Goal: Navigation & Orientation: Find specific page/section

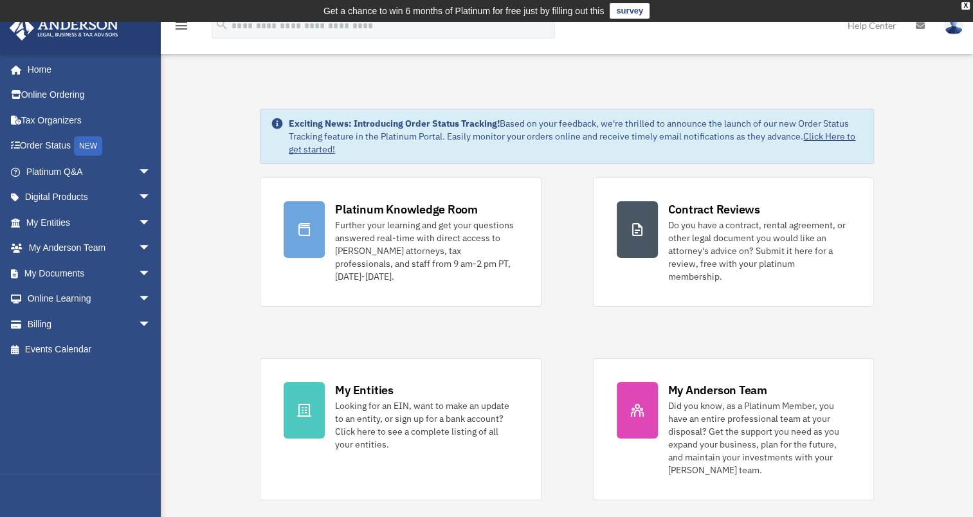
click at [954, 28] on img at bounding box center [953, 25] width 19 height 19
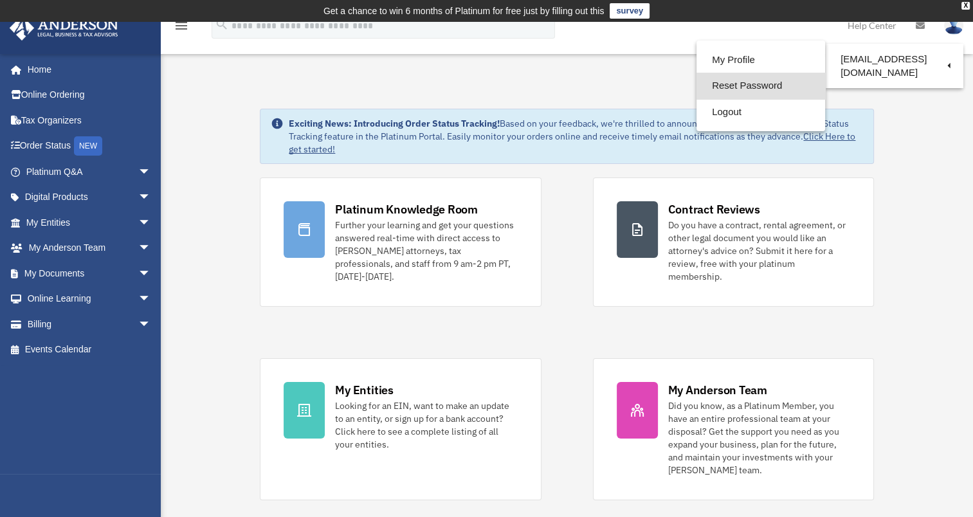
click at [745, 86] on link "Reset Password" at bounding box center [761, 86] width 129 height 26
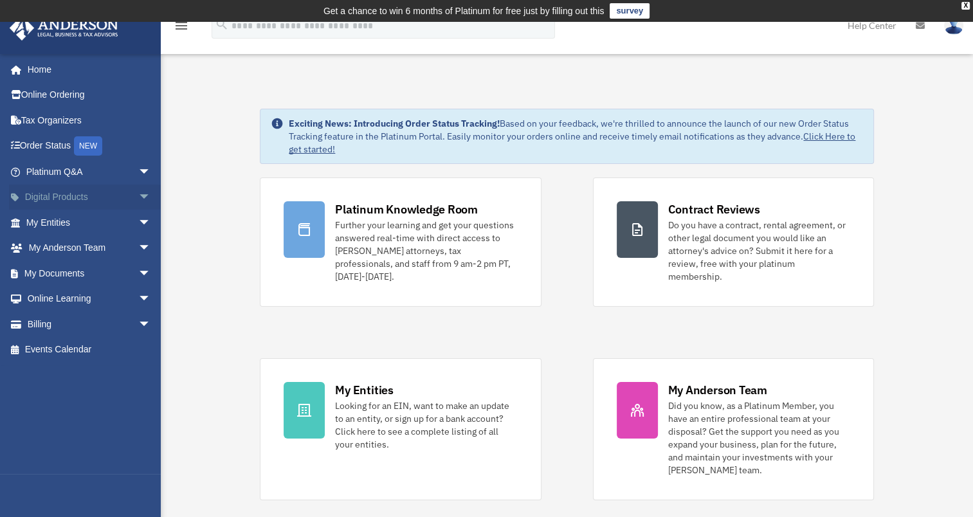
click at [138, 197] on span "arrow_drop_down" at bounding box center [151, 198] width 26 height 26
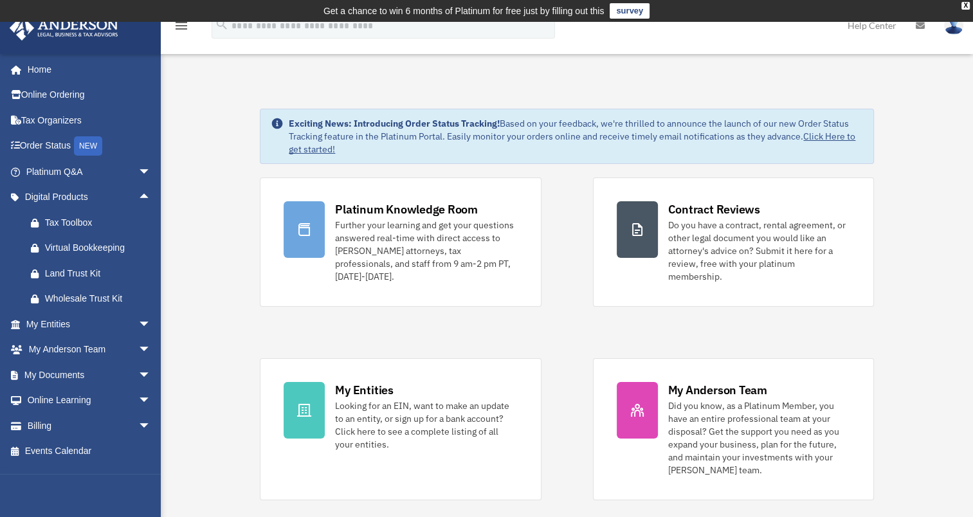
click at [138, 376] on span "arrow_drop_down" at bounding box center [151, 375] width 26 height 26
click at [59, 401] on link "Box" at bounding box center [94, 401] width 152 height 26
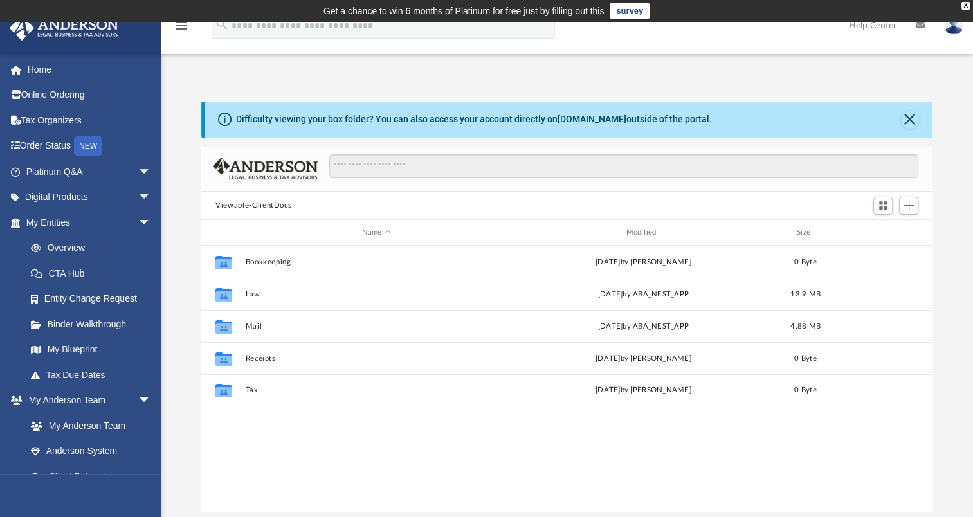
scroll to position [282, 720]
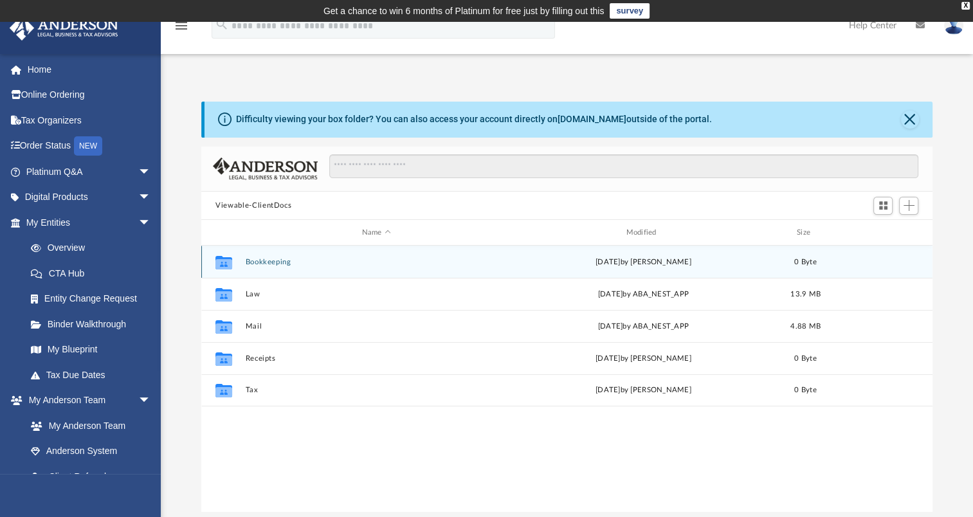
click at [253, 258] on button "Bookkeeping" at bounding box center [377, 262] width 262 height 8
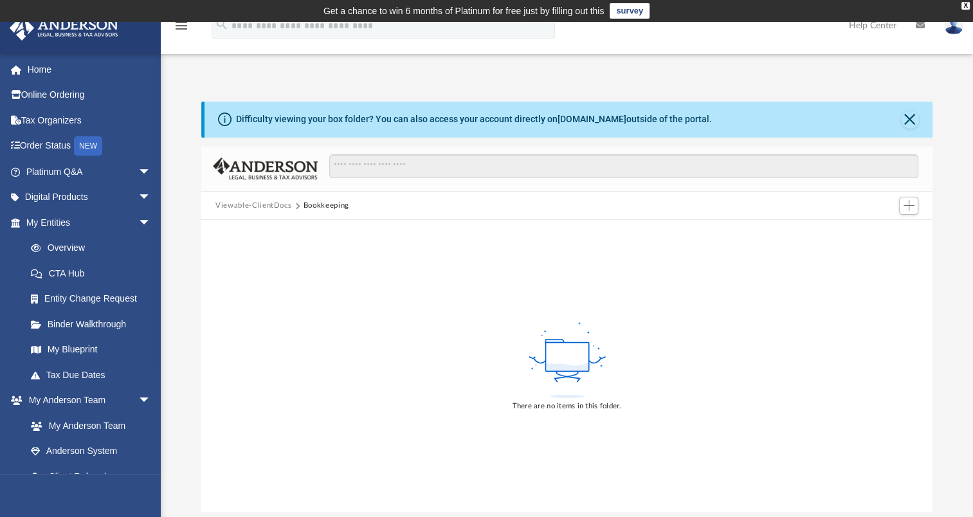
click at [224, 204] on button "Viewable-ClientDocs" at bounding box center [254, 206] width 76 height 12
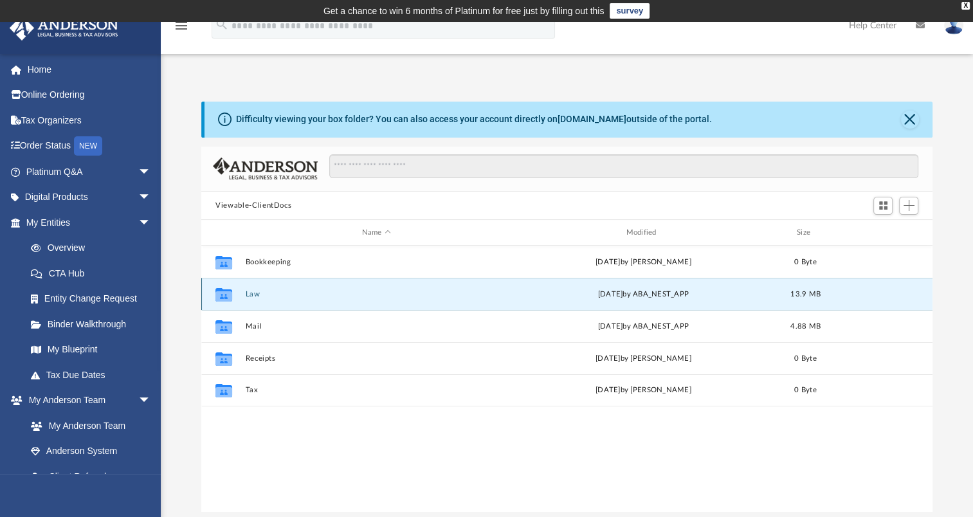
click at [250, 293] on button "Law" at bounding box center [377, 294] width 262 height 8
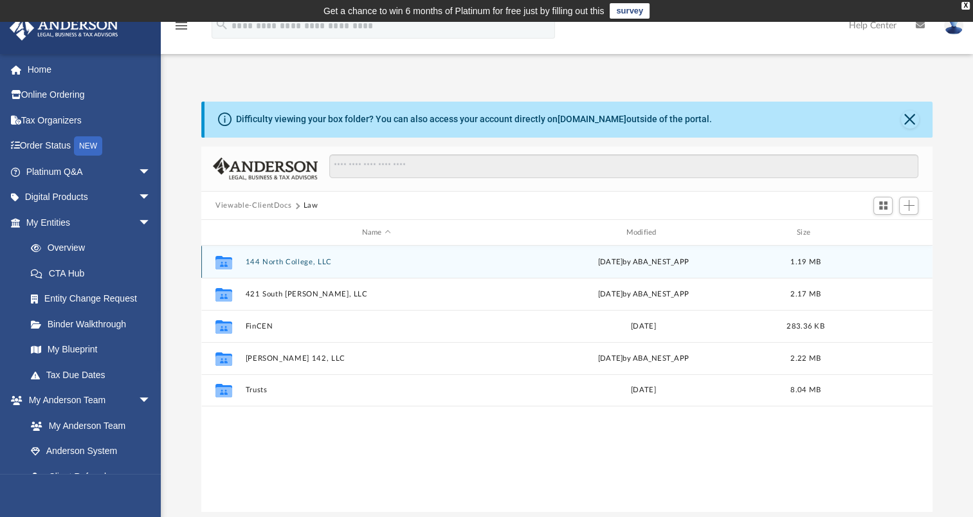
click at [280, 266] on div "Collaborated Folder 144 North College, LLC Thu Nov 7 2024 by ABA_NEST_APP 1.19 …" at bounding box center [566, 262] width 731 height 32
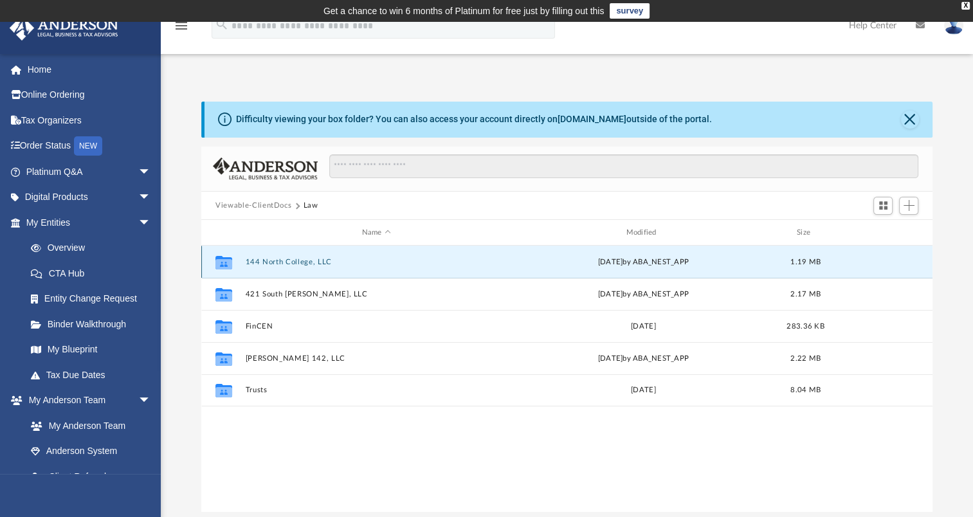
click at [281, 268] on div "Collaborated Folder 144 North College, LLC Thu Nov 7 2024 by ABA_NEST_APP 1.19 …" at bounding box center [566, 262] width 731 height 32
click at [225, 259] on icon "grid" at bounding box center [224, 264] width 17 height 10
drag, startPoint x: 225, startPoint y: 259, endPoint x: 226, endPoint y: 268, distance: 9.1
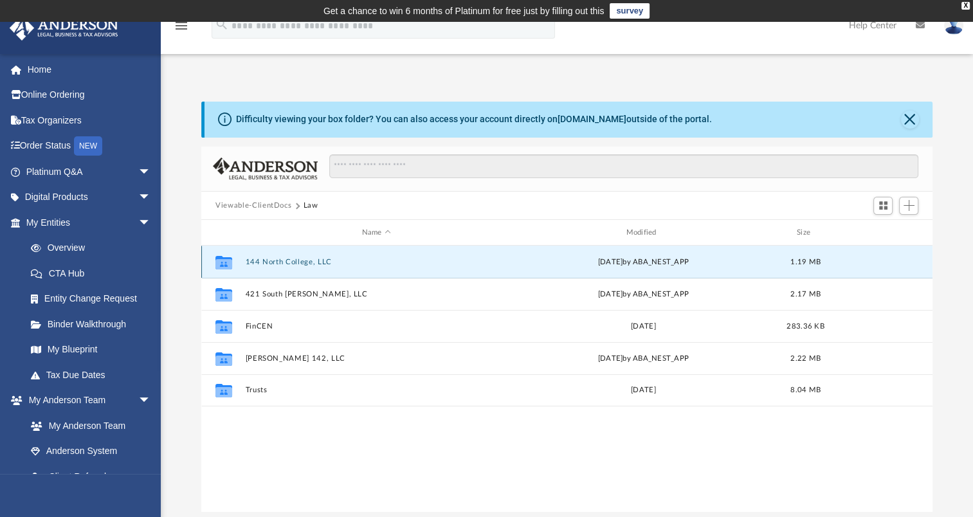
click at [226, 268] on icon "grid" at bounding box center [224, 264] width 17 height 10
click at [314, 203] on button "Law" at bounding box center [311, 206] width 15 height 12
click at [228, 261] on icon "grid" at bounding box center [224, 264] width 17 height 10
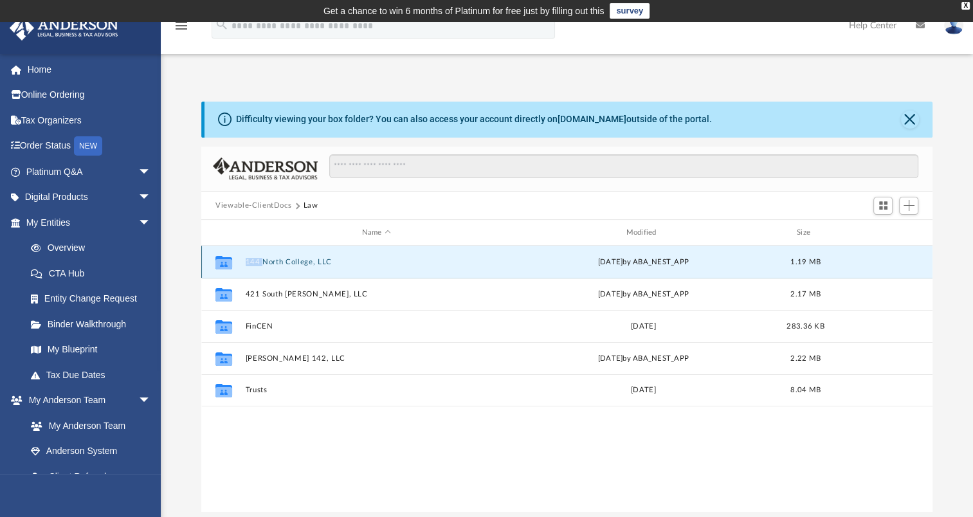
click at [228, 261] on icon "grid" at bounding box center [224, 264] width 17 height 10
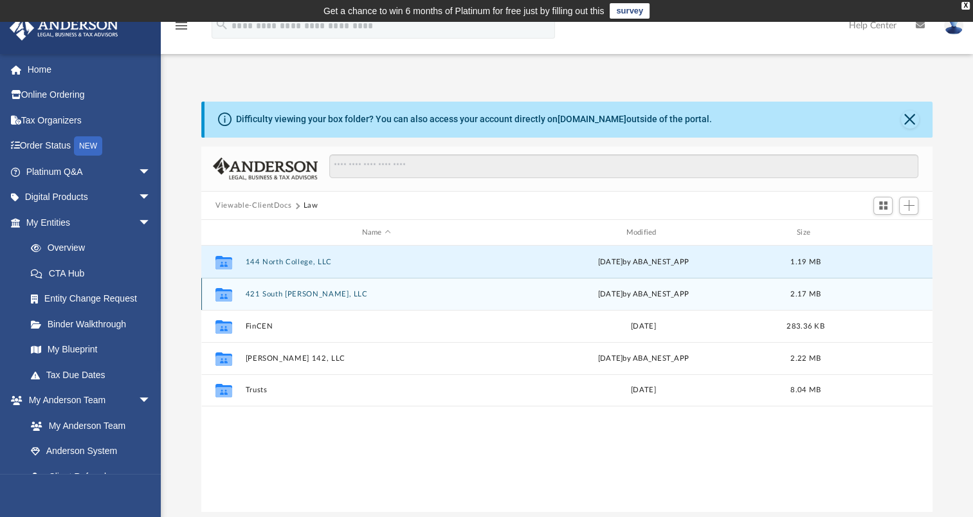
click at [813, 296] on span "2.17 MB" at bounding box center [806, 294] width 30 height 7
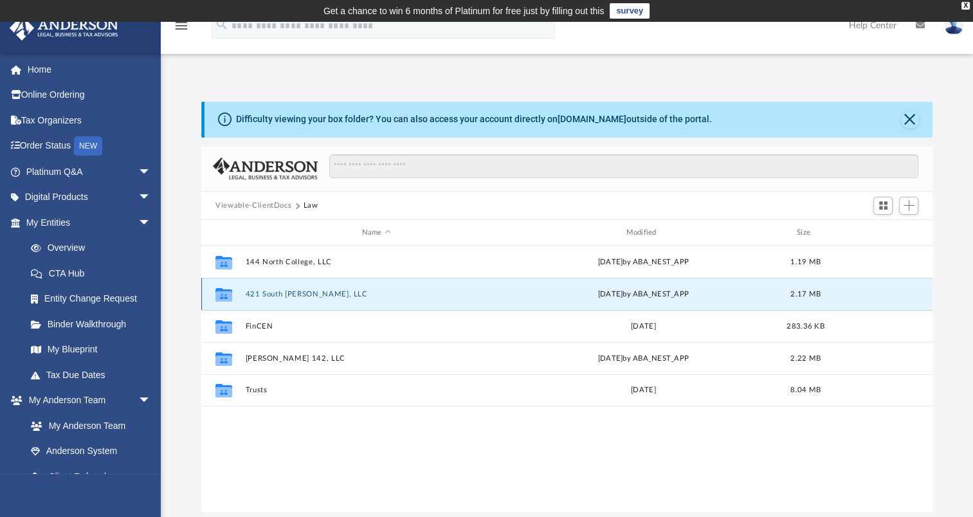
click at [813, 296] on span "2.17 MB" at bounding box center [806, 294] width 30 height 7
drag, startPoint x: 813, startPoint y: 296, endPoint x: 756, endPoint y: 287, distance: 58.0
click at [756, 287] on div "Collaborated Folder 421 South Howes, LLC Tue Nov 19 2024 by ABA_NEST_APP 2.17 MB" at bounding box center [566, 294] width 731 height 32
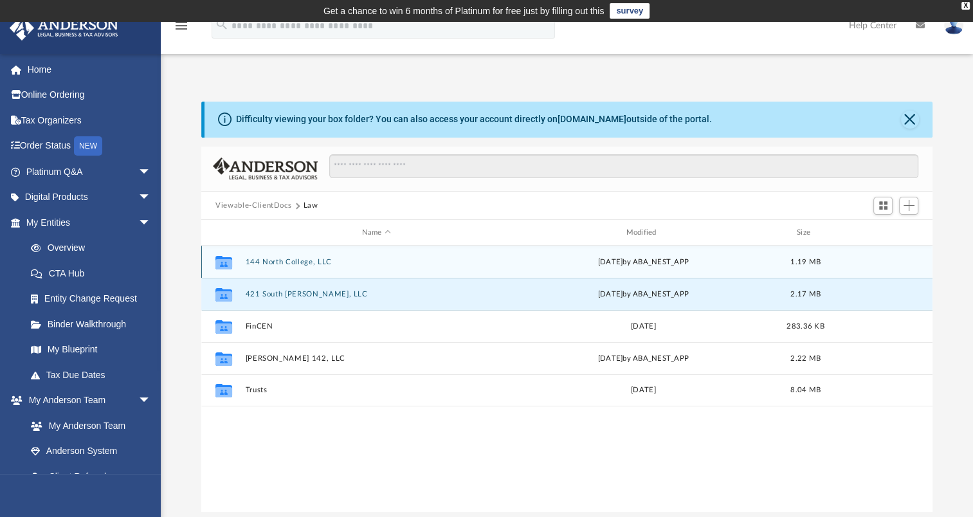
click at [295, 257] on div "Collaborated Folder 144 North College, LLC Thu Nov 7 2024 by ABA_NEST_APP 1.19 …" at bounding box center [566, 262] width 731 height 32
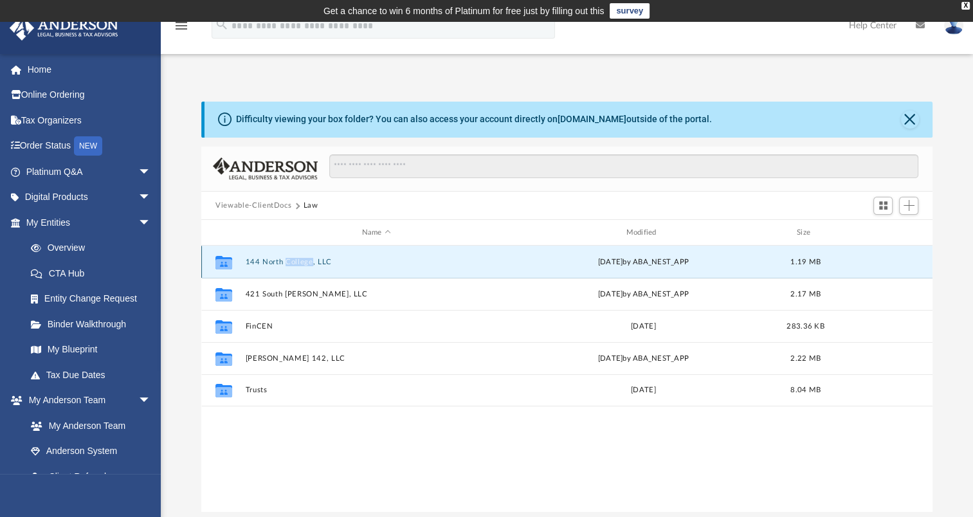
click at [295, 257] on div "Collaborated Folder 144 North College, LLC Thu Nov 7 2024 by ABA_NEST_APP 1.19 …" at bounding box center [566, 262] width 731 height 32
drag, startPoint x: 295, startPoint y: 257, endPoint x: 216, endPoint y: 261, distance: 79.3
click at [216, 261] on icon "Collaborated Folder" at bounding box center [224, 262] width 21 height 21
click at [216, 261] on icon "grid" at bounding box center [224, 264] width 17 height 10
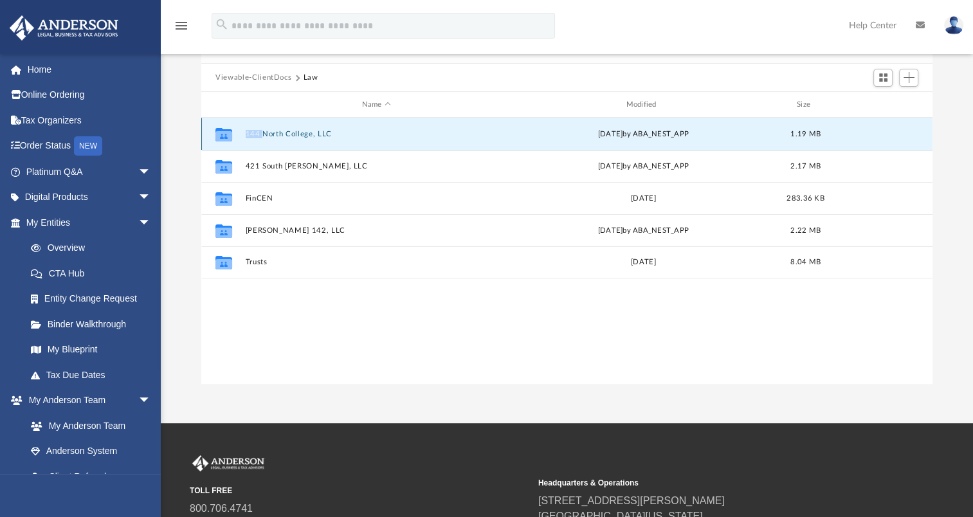
scroll to position [129, 0]
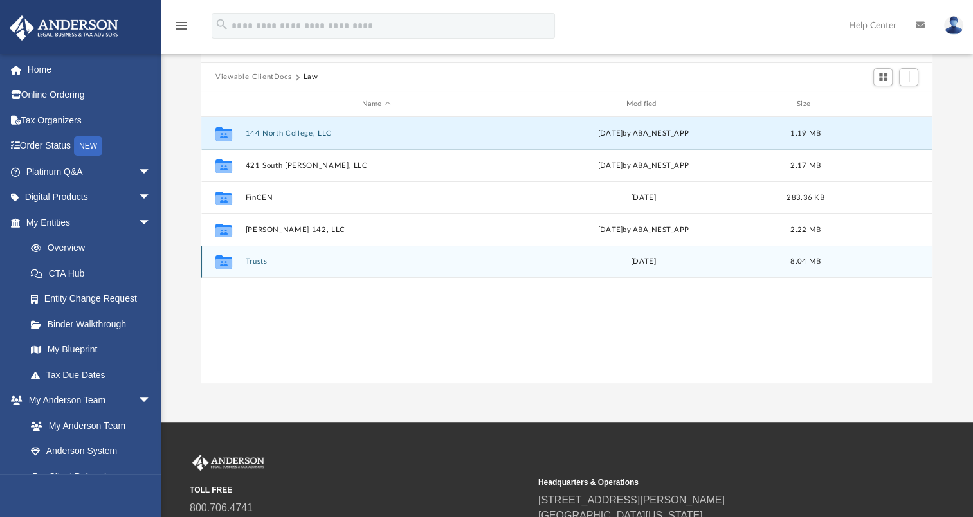
click at [255, 255] on div "Collaborated Folder Trusts Thu Nov 21 2024 8.04 MB" at bounding box center [566, 262] width 731 height 32
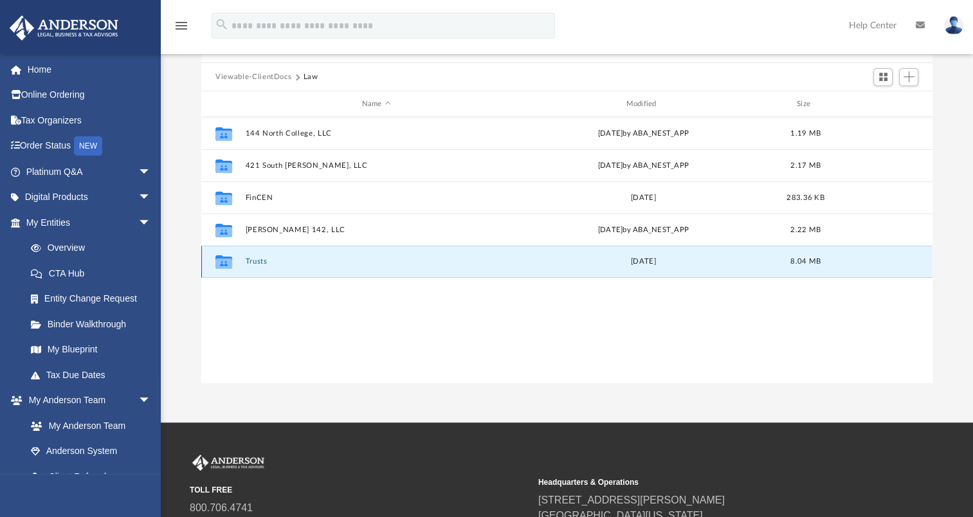
click at [255, 255] on div "Collaborated Folder Trusts Thu Nov 21 2024 8.04 MB" at bounding box center [566, 262] width 731 height 32
drag, startPoint x: 255, startPoint y: 255, endPoint x: 347, endPoint y: 265, distance: 91.9
click at [347, 265] on button "Trusts" at bounding box center [377, 261] width 262 height 8
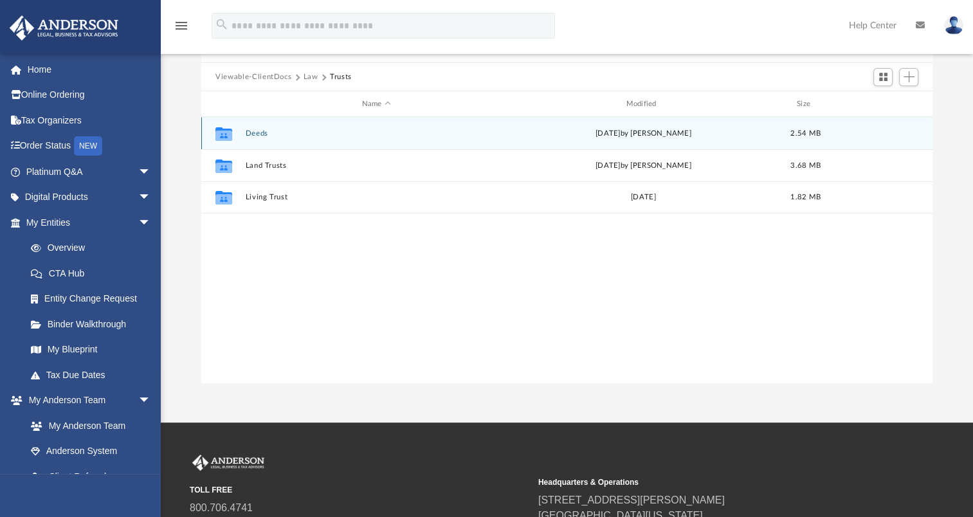
click at [266, 138] on div "Collaborated Folder Deeds Thu Nov 14 2024 by Michelle Frank 2.54 MB" at bounding box center [566, 133] width 731 height 32
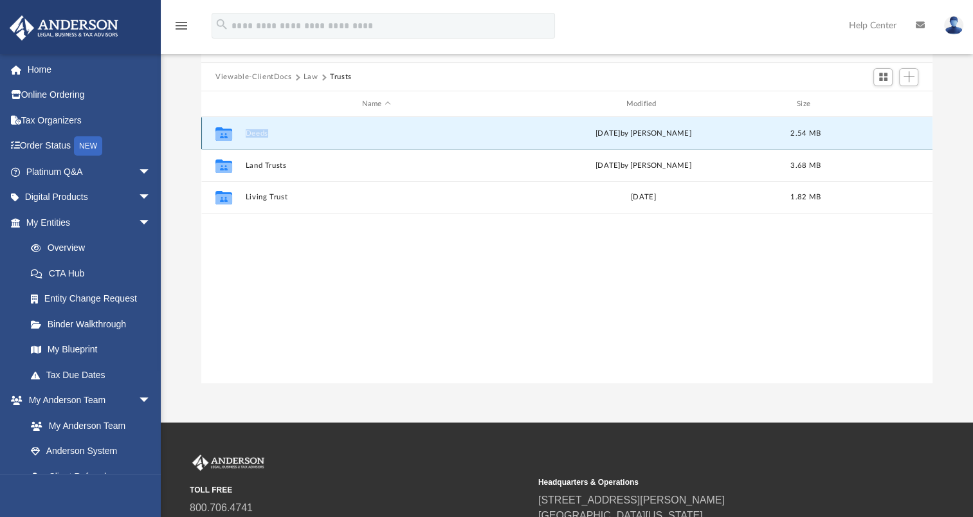
click at [266, 138] on div "Collaborated Folder Deeds Thu Nov 14 2024 by Michelle Frank 2.54 MB" at bounding box center [566, 133] width 731 height 32
drag, startPoint x: 266, startPoint y: 138, endPoint x: 217, endPoint y: 131, distance: 48.8
click at [217, 131] on icon "grid" at bounding box center [224, 136] width 17 height 10
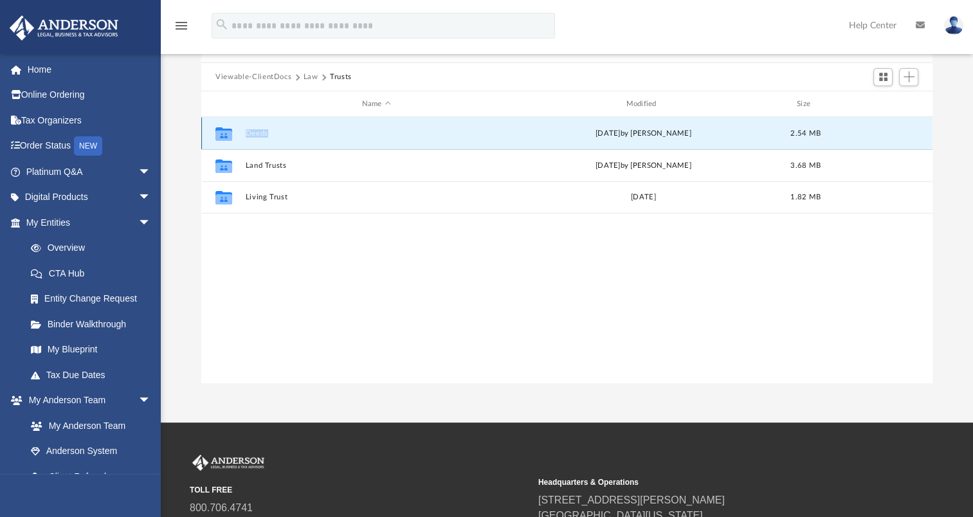
click at [217, 131] on icon "grid" at bounding box center [224, 136] width 17 height 10
click at [677, 131] on div "Thu Nov 14 2024 by Michelle Frank" at bounding box center [644, 134] width 262 height 12
click at [533, 124] on div "Collaborated Folder Deeds Thu Nov 14 2024 by Michelle Frank 2.54 MB" at bounding box center [566, 133] width 731 height 32
click at [252, 132] on button "Deeds" at bounding box center [377, 133] width 262 height 8
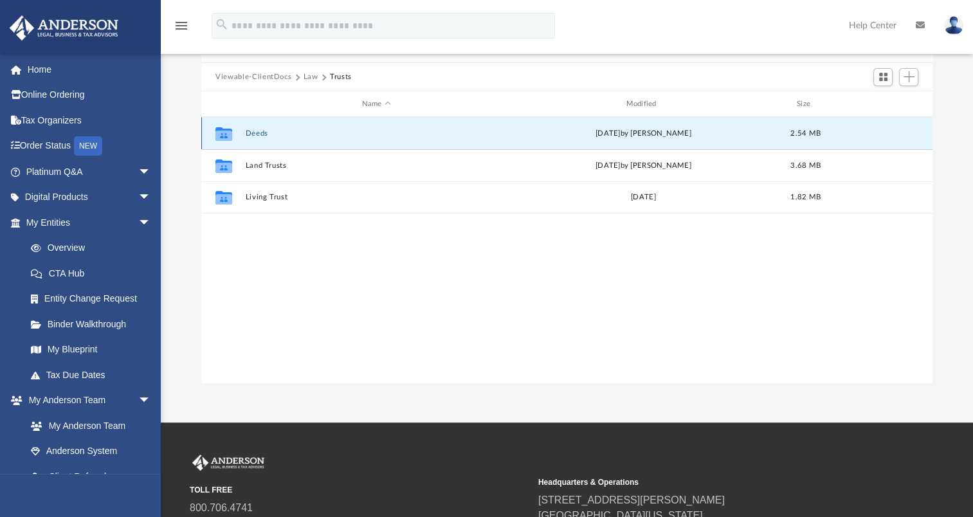
click at [252, 132] on button "Deeds" at bounding box center [377, 133] width 262 height 8
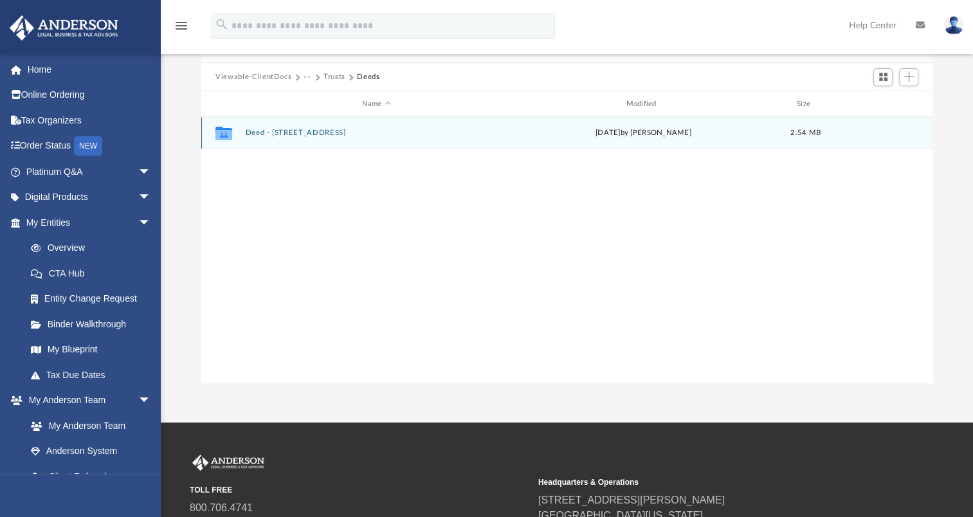
click at [230, 129] on icon "grid" at bounding box center [224, 134] width 17 height 14
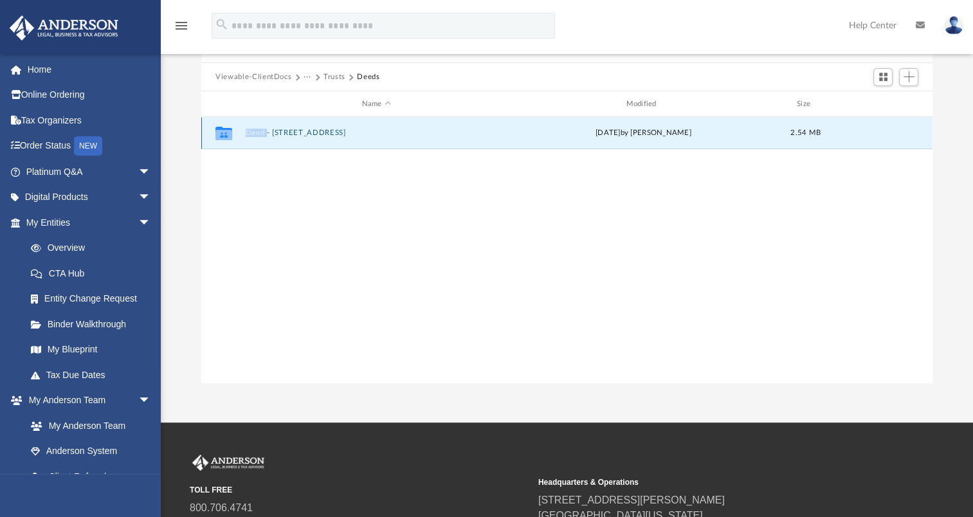
click at [230, 129] on icon "grid" at bounding box center [224, 134] width 17 height 14
click at [225, 132] on icon "grid" at bounding box center [224, 135] width 17 height 10
drag, startPoint x: 225, startPoint y: 132, endPoint x: 479, endPoint y: 254, distance: 282.0
click at [479, 254] on div "Collaborated Folder Deed - 230 Fox Acres Drive West Thu Nov 14 2024 by Michelle…" at bounding box center [566, 250] width 731 height 266
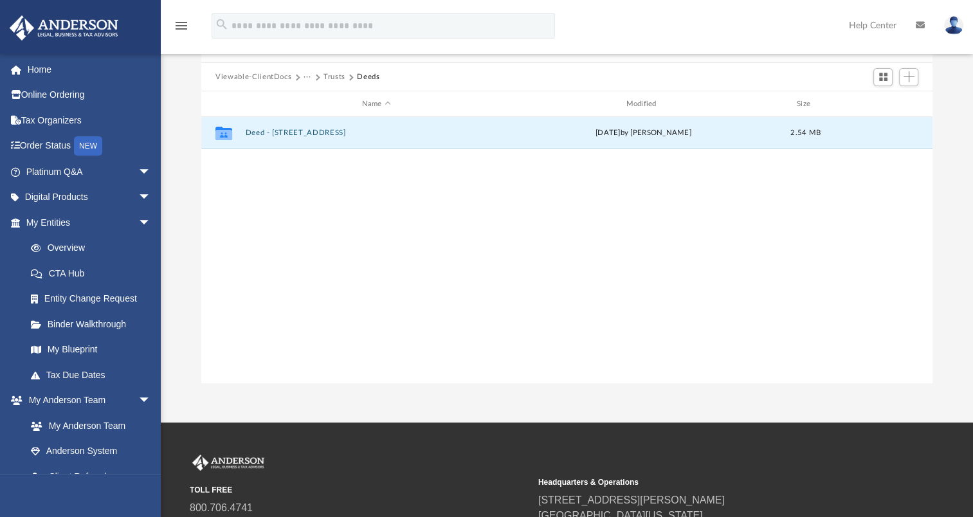
click at [656, 206] on div "Collaborated Folder Deed - 230 Fox Acres Drive West Thu Nov 14 2024 by Michelle…" at bounding box center [566, 250] width 731 height 266
